Goal: Task Accomplishment & Management: Manage account settings

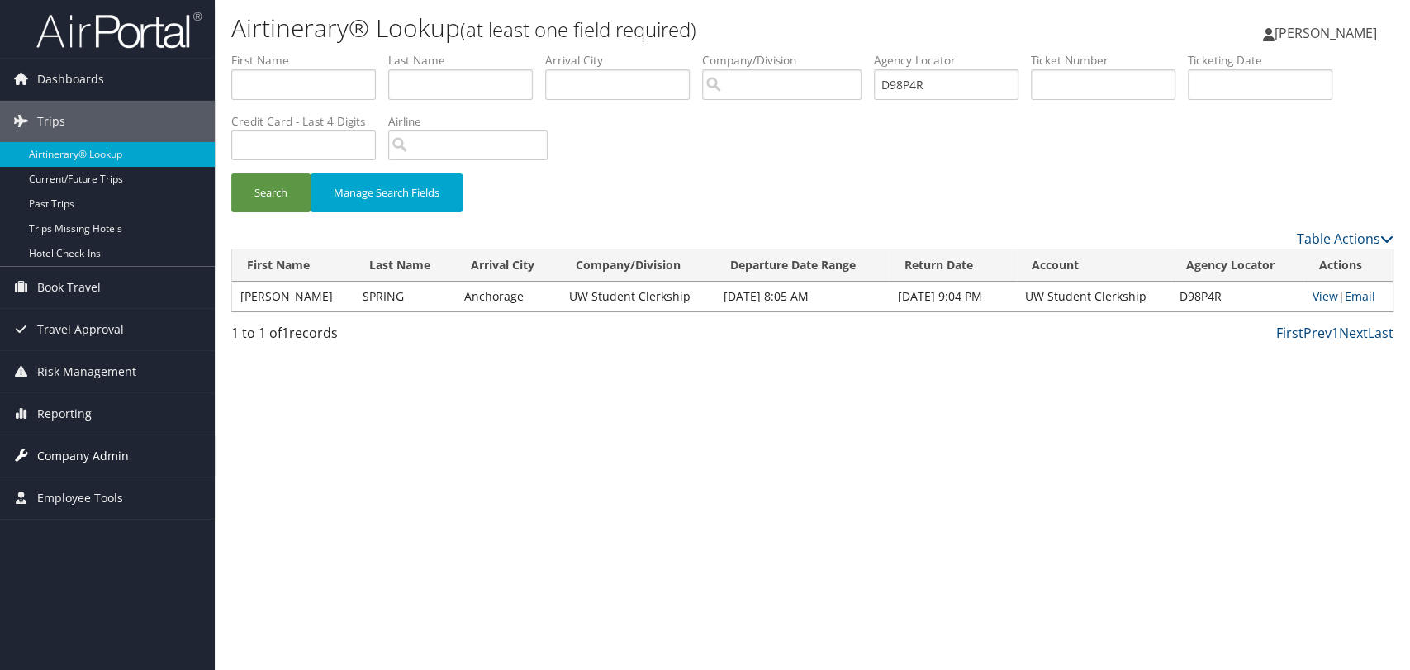
click at [77, 457] on span "Company Admin" at bounding box center [83, 455] width 92 height 41
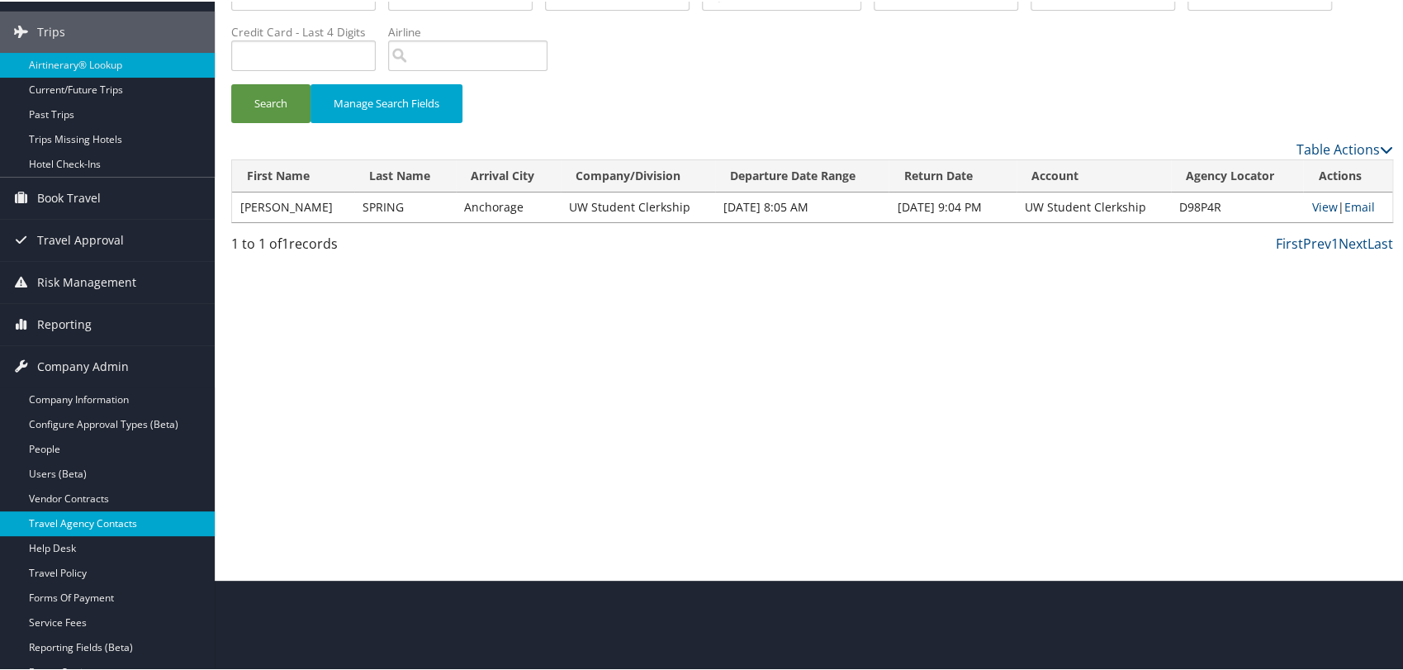
scroll to position [92, 0]
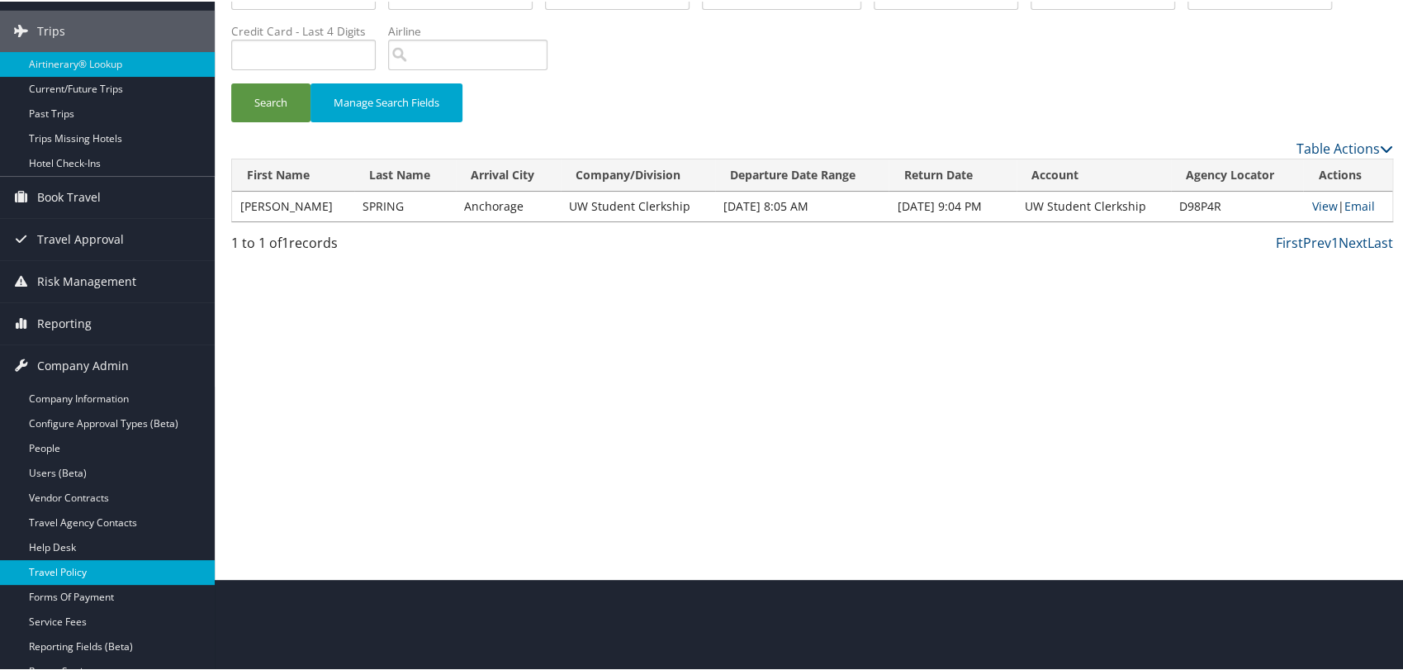
click at [82, 572] on link "Travel Policy" at bounding box center [107, 570] width 215 height 25
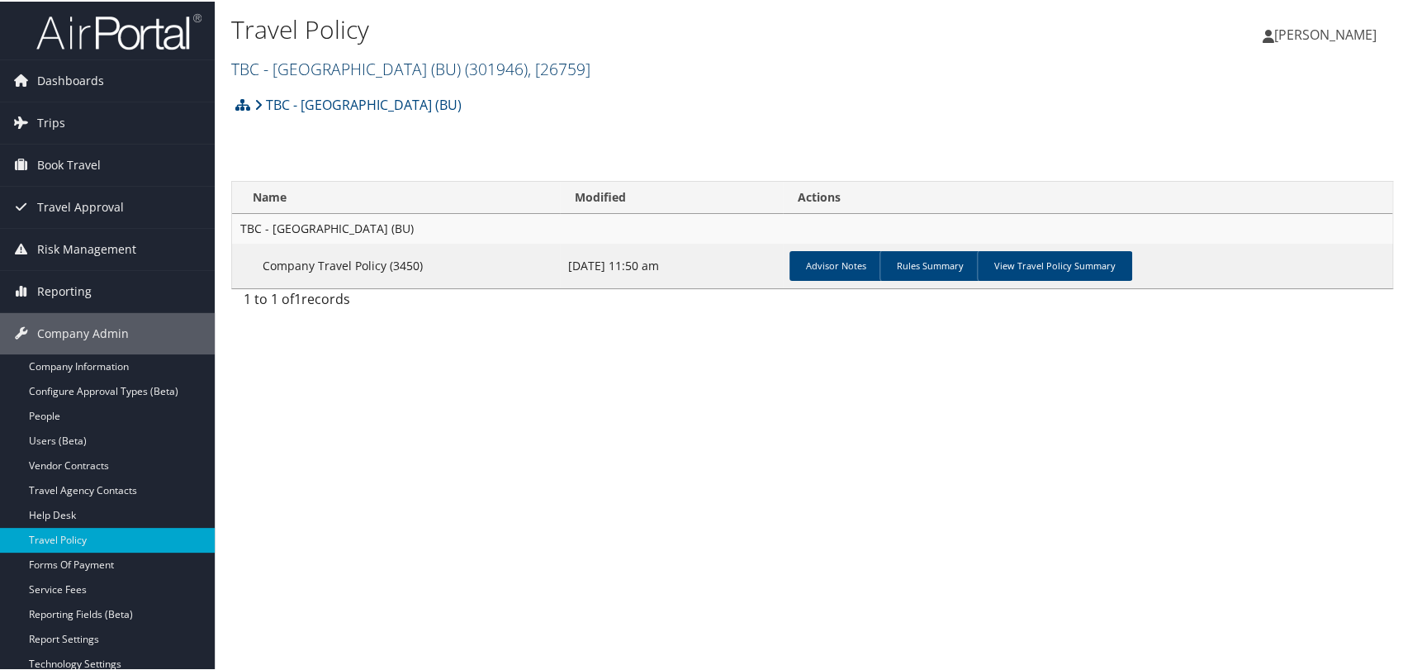
click at [288, 64] on link "TBC - Boston University (BU) ( 301946 ) , [ 26759 ]" at bounding box center [410, 67] width 359 height 22
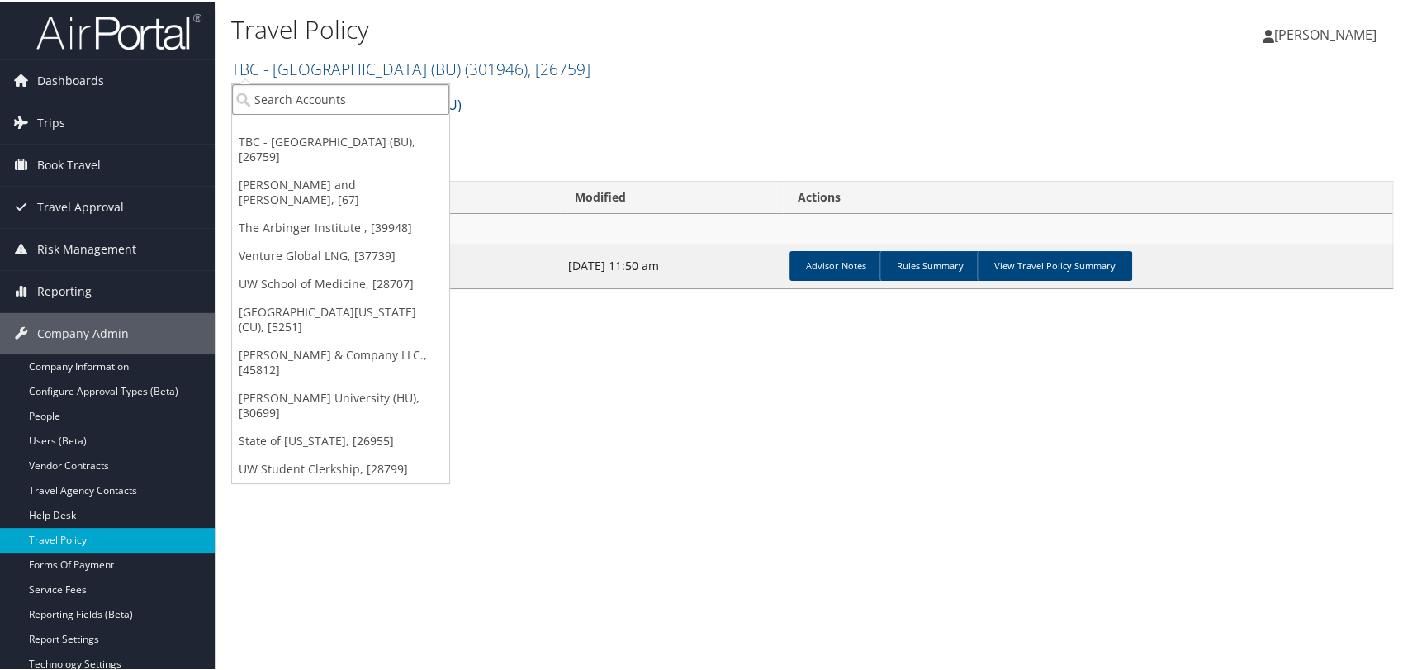
click at [317, 108] on input "search" at bounding box center [340, 98] width 217 height 31
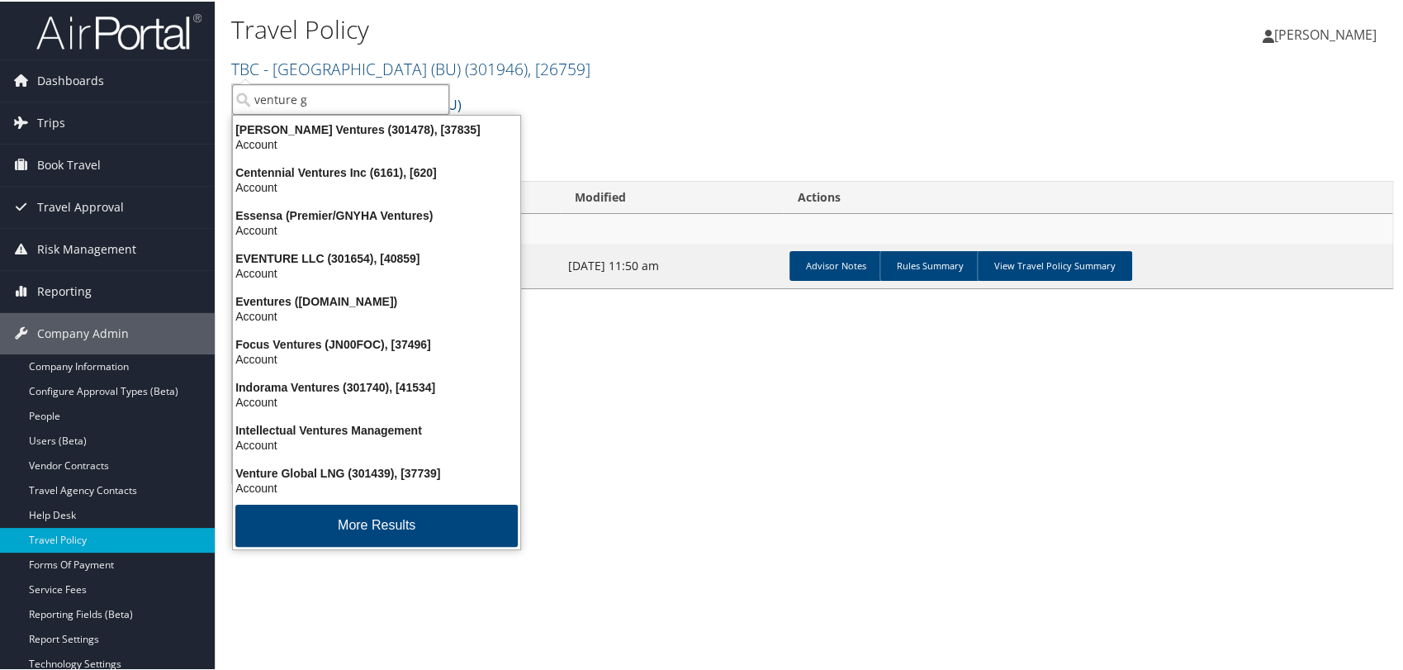
type input "venture gl"
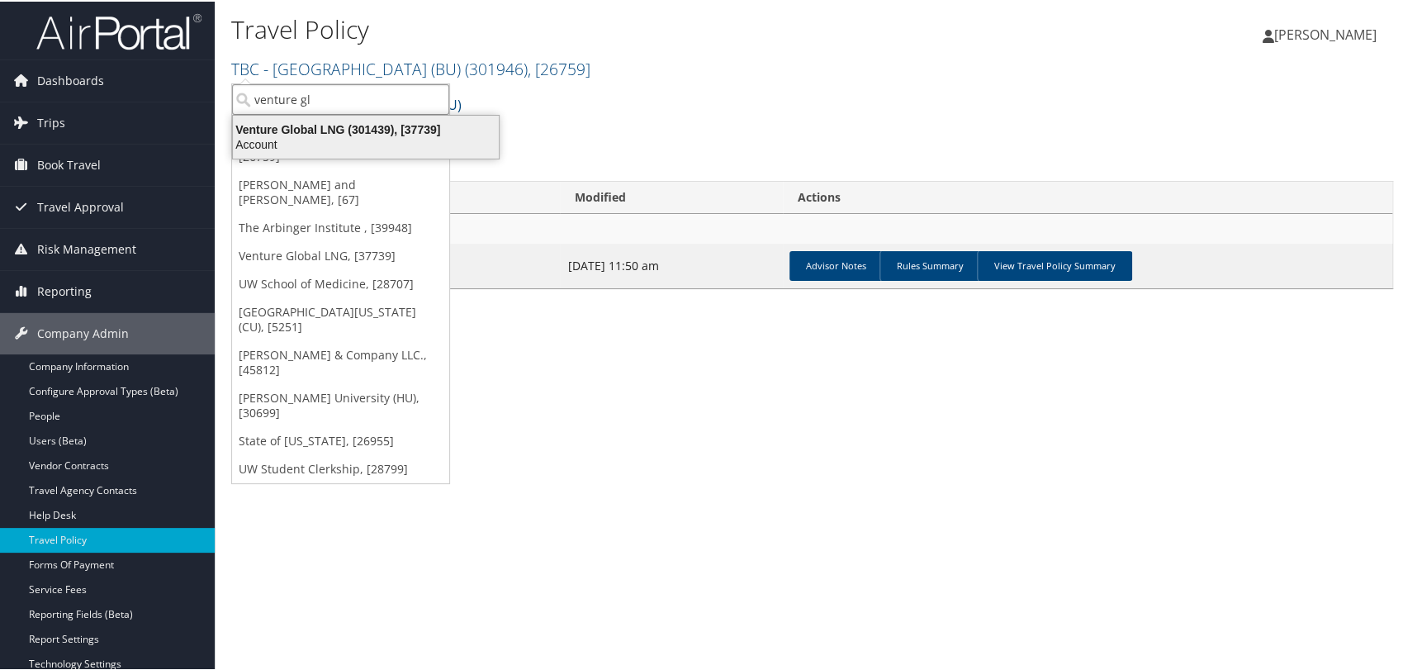
click at [373, 140] on div "Account" at bounding box center [366, 142] width 286 height 15
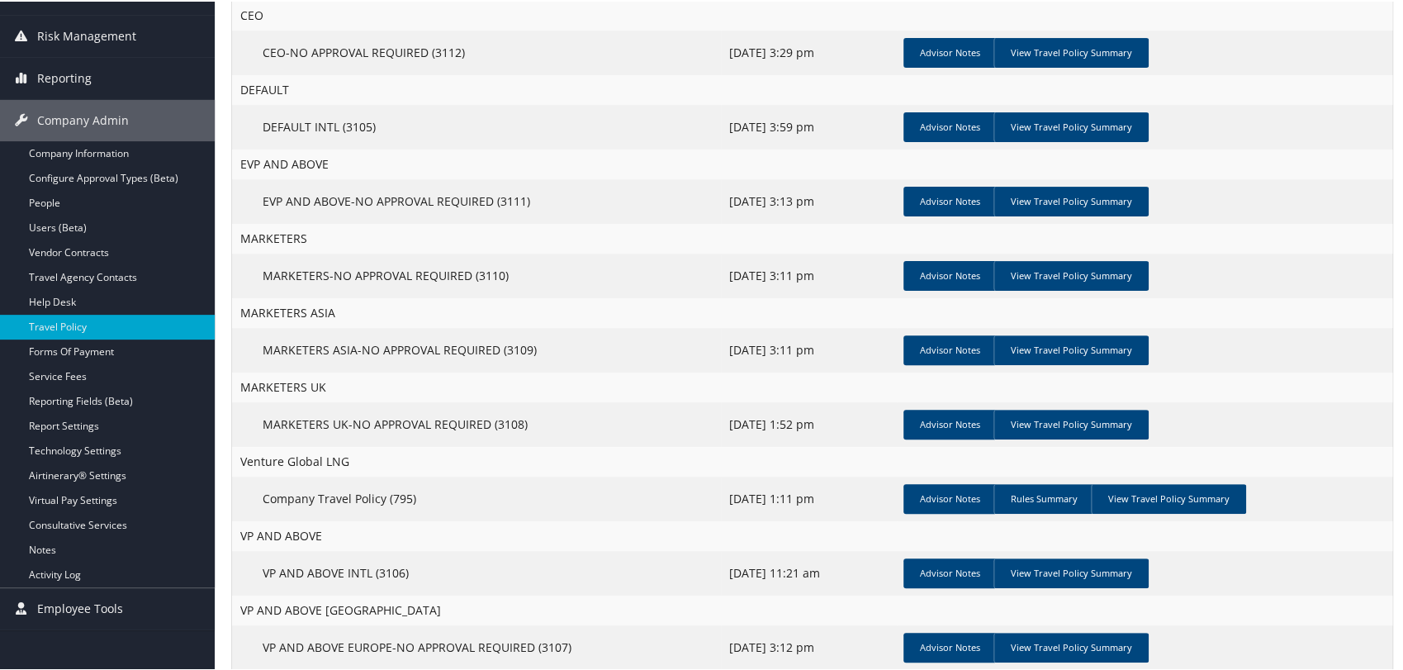
scroll to position [275, 0]
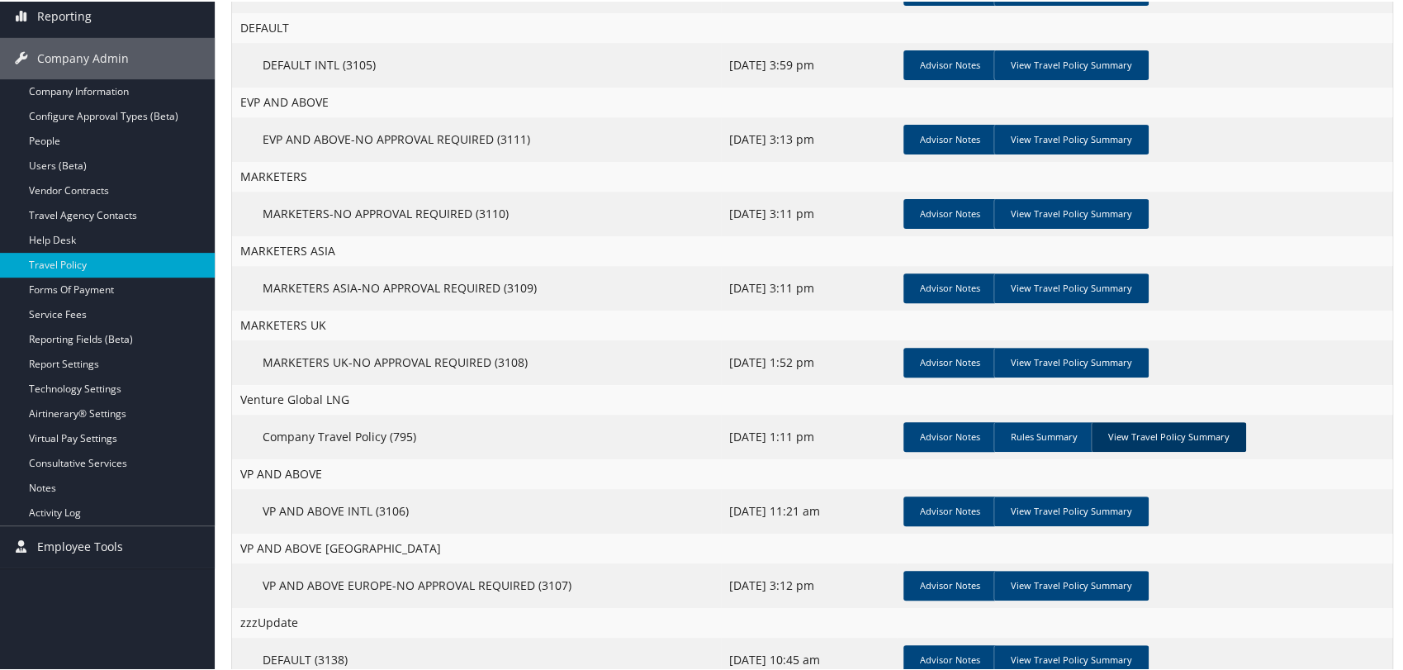
click at [1130, 443] on link "View Travel Policy Summary" at bounding box center [1168, 435] width 155 height 30
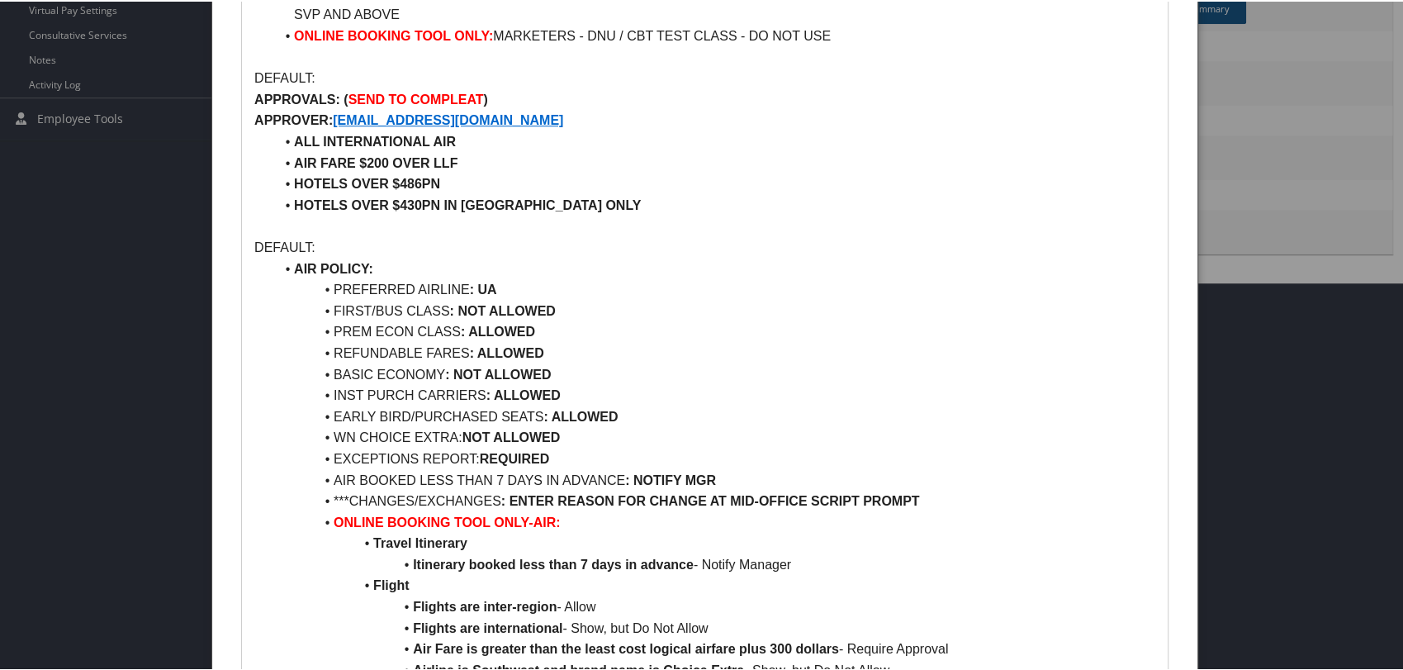
scroll to position [733, 0]
